Goal: Transaction & Acquisition: Obtain resource

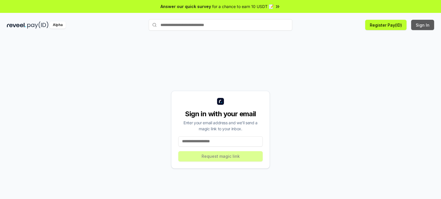
click at [427, 26] on button "Sign In" at bounding box center [422, 25] width 23 height 10
click at [230, 143] on input at bounding box center [220, 142] width 84 height 10
type input "**********"
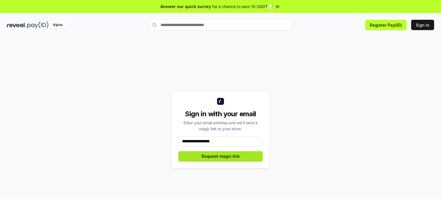
click at [229, 158] on button "Request magic link" at bounding box center [220, 156] width 84 height 10
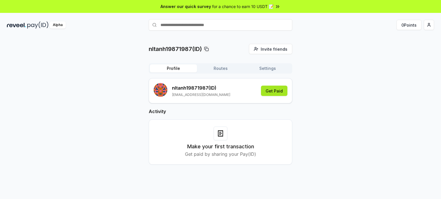
click at [278, 92] on button "Get Paid" at bounding box center [274, 91] width 26 height 10
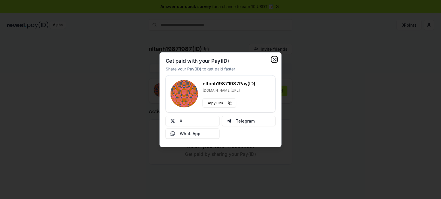
click at [273, 58] on icon "button" at bounding box center [274, 59] width 5 height 5
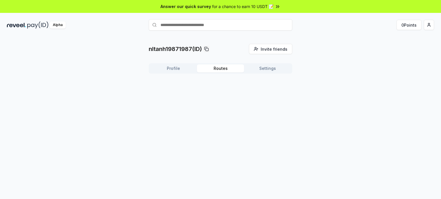
click at [223, 67] on button "Routes" at bounding box center [220, 69] width 47 height 8
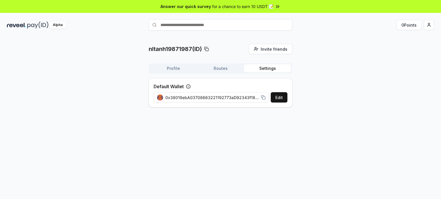
click at [269, 68] on button "Settings" at bounding box center [267, 69] width 47 height 8
click at [169, 65] on button "Profile" at bounding box center [173, 69] width 47 height 8
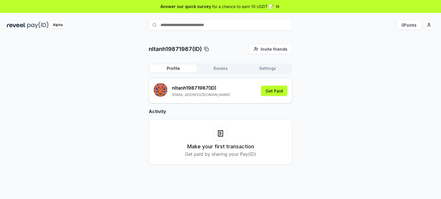
click at [182, 91] on p "nltanh19871987 (ID)" at bounding box center [201, 88] width 58 height 7
click at [411, 28] on button "0 Points" at bounding box center [408, 25] width 25 height 10
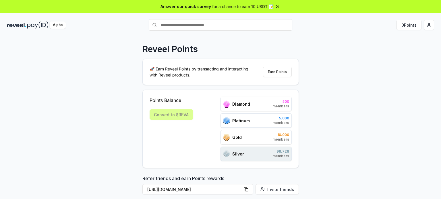
click at [170, 115] on div "Convert to $REVA" at bounding box center [171, 115] width 44 height 10
click at [252, 107] on div "Diamond 500 members" at bounding box center [255, 104] width 71 height 14
click at [250, 147] on div "Silver 98.728 members" at bounding box center [255, 154] width 71 height 14
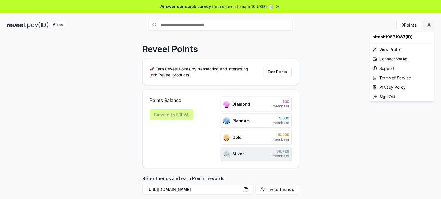
click at [426, 29] on html "Answer our quick survey for a chance to earn 10 USDT 📝 Alpha 0 Points Reveel Po…" at bounding box center [220, 99] width 441 height 199
click at [404, 57] on div "Connect Wallet" at bounding box center [402, 58] width 64 height 9
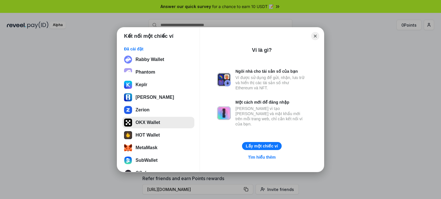
click at [150, 125] on button "OKX Wallet" at bounding box center [158, 122] width 72 height 11
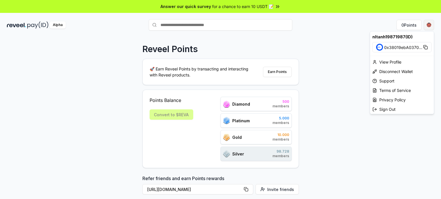
click at [428, 26] on html "Answer our quick survey for a chance to earn 10 USDT 📝 Alpha 0 Points Reveel Po…" at bounding box center [220, 99] width 441 height 199
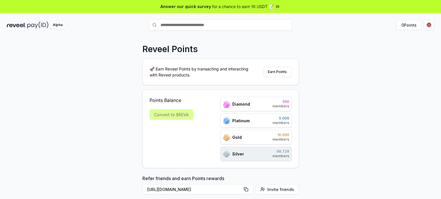
scroll to position [143, 0]
